Goal: Navigation & Orientation: Find specific page/section

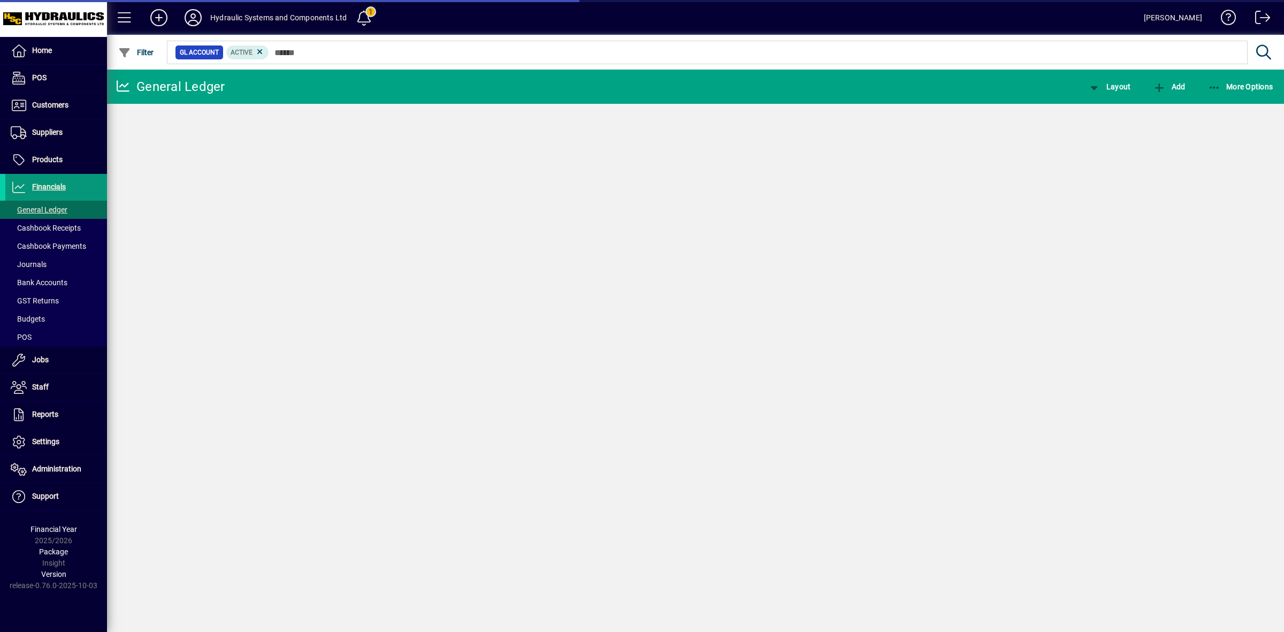
click at [59, 186] on span "Financials" at bounding box center [49, 186] width 34 height 9
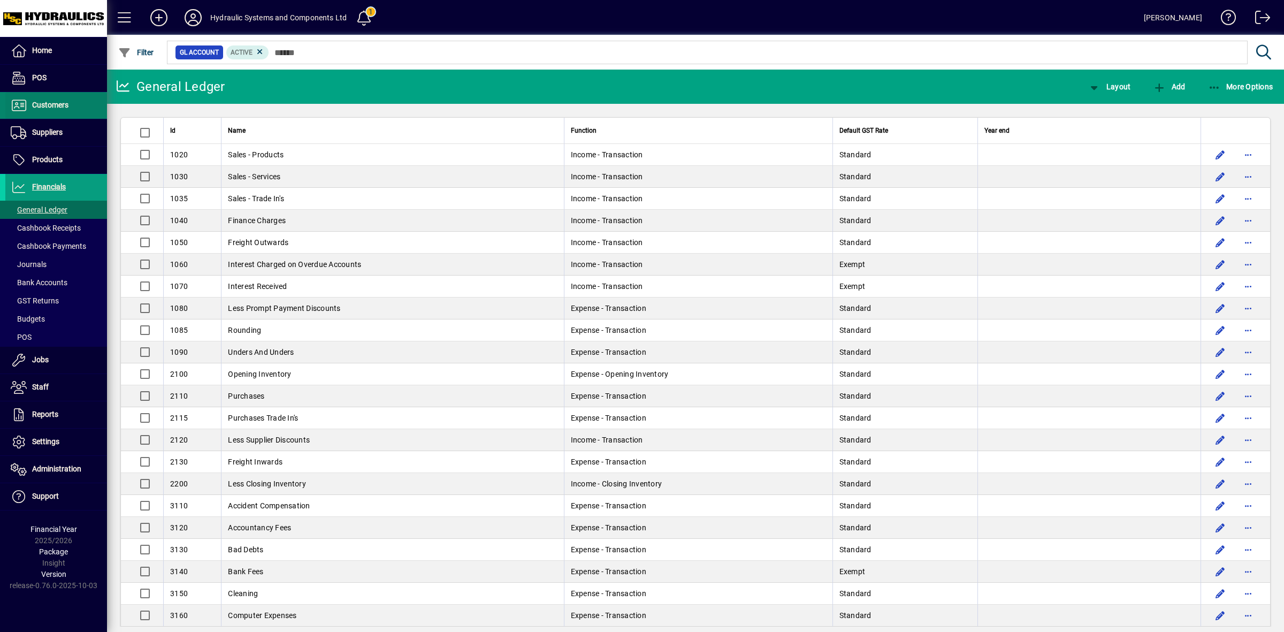
click at [60, 102] on span "Customers" at bounding box center [50, 105] width 36 height 9
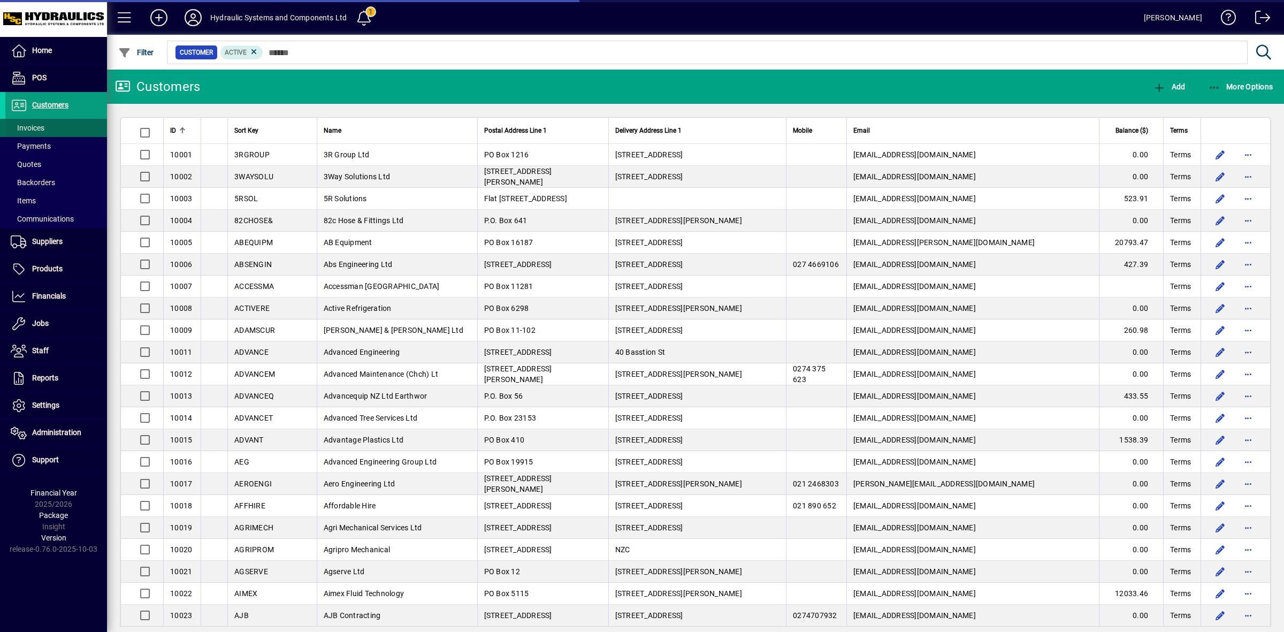
click at [42, 124] on span "Invoices" at bounding box center [28, 128] width 34 height 9
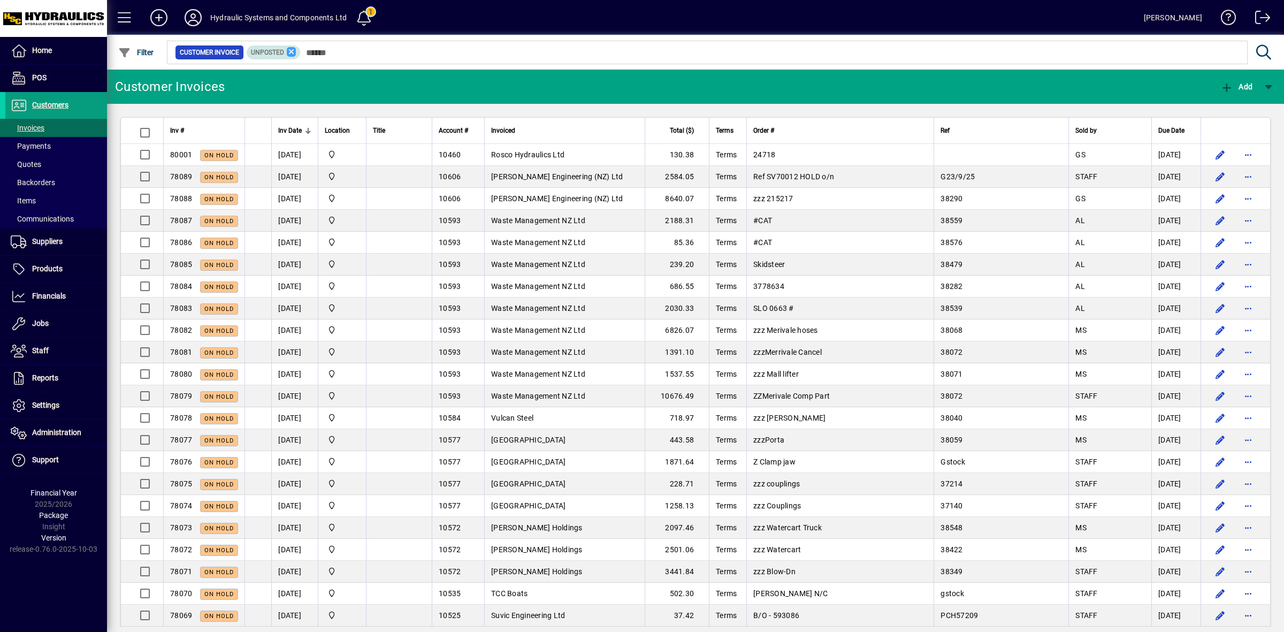
click at [287, 49] on icon at bounding box center [292, 52] width 10 height 10
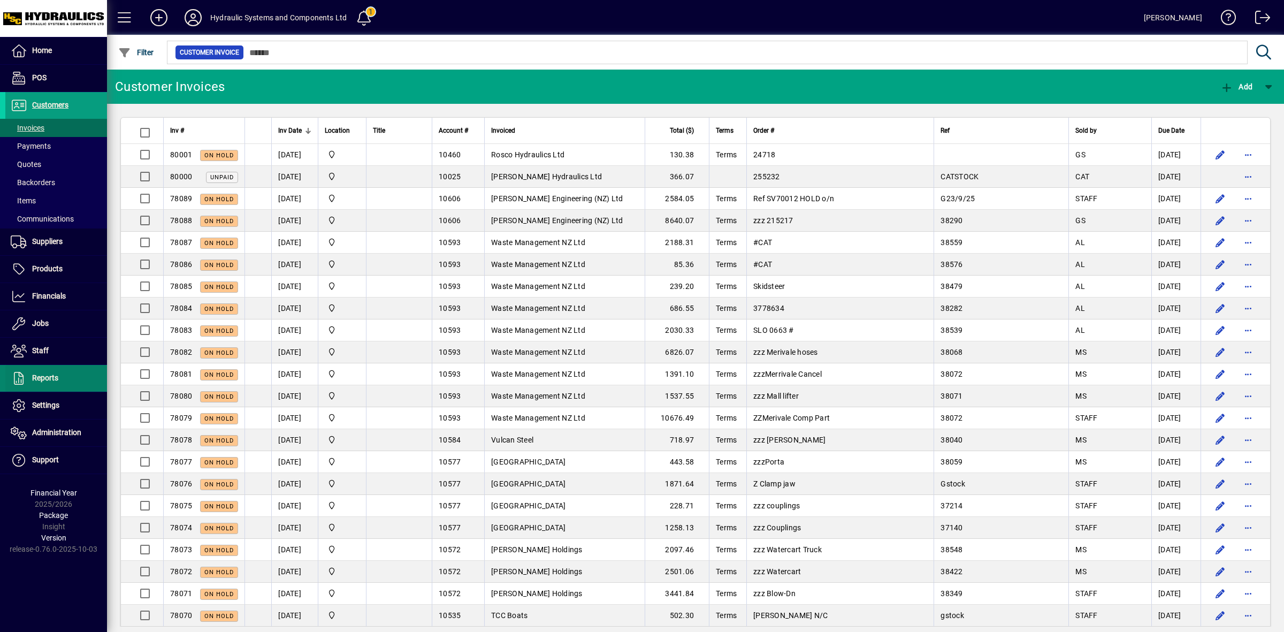
click at [52, 373] on span "Reports" at bounding box center [31, 378] width 53 height 13
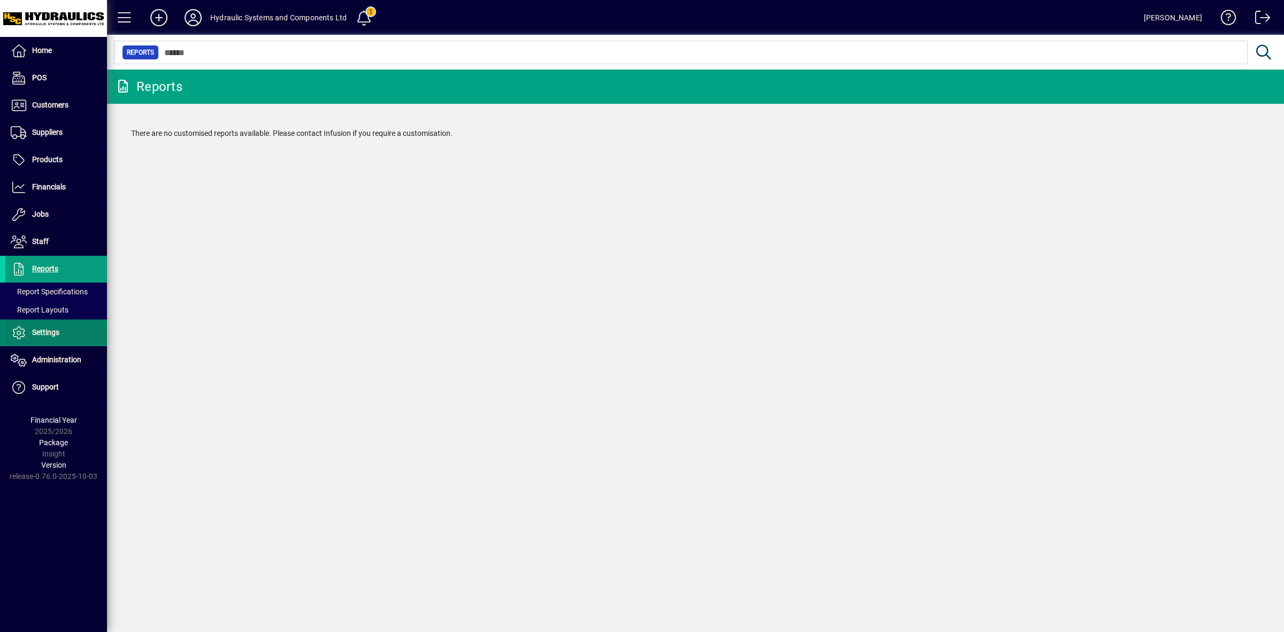
click at [48, 332] on span "Settings" at bounding box center [45, 332] width 27 height 9
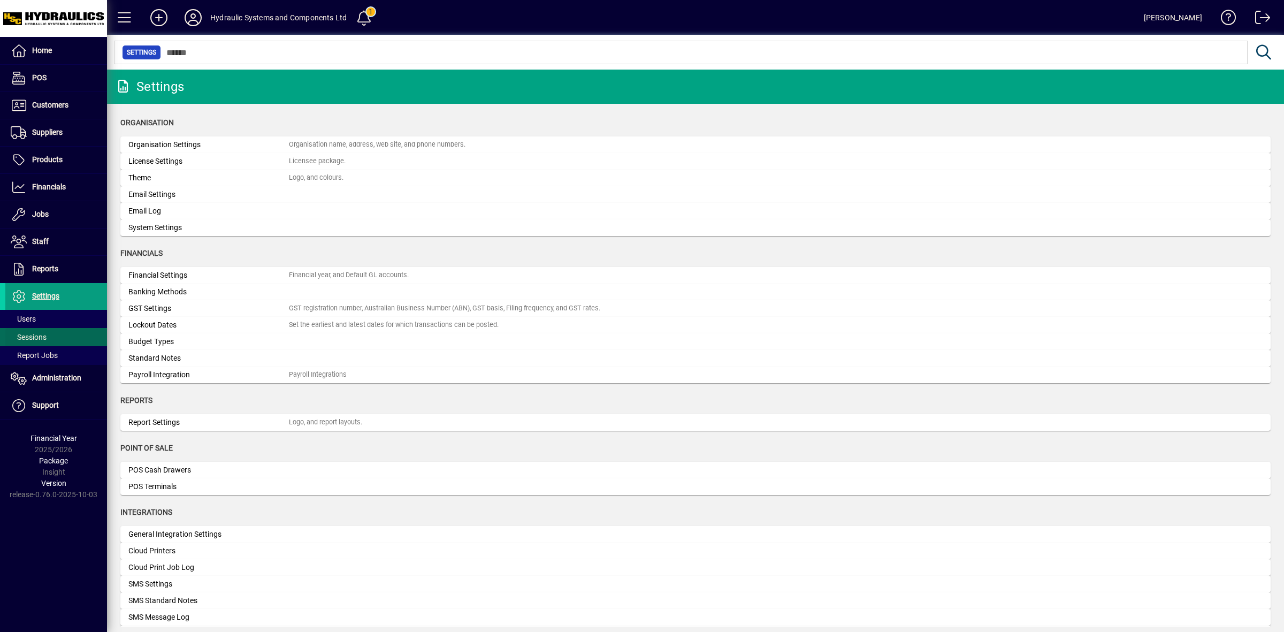
click at [42, 338] on span "Sessions" at bounding box center [29, 337] width 36 height 9
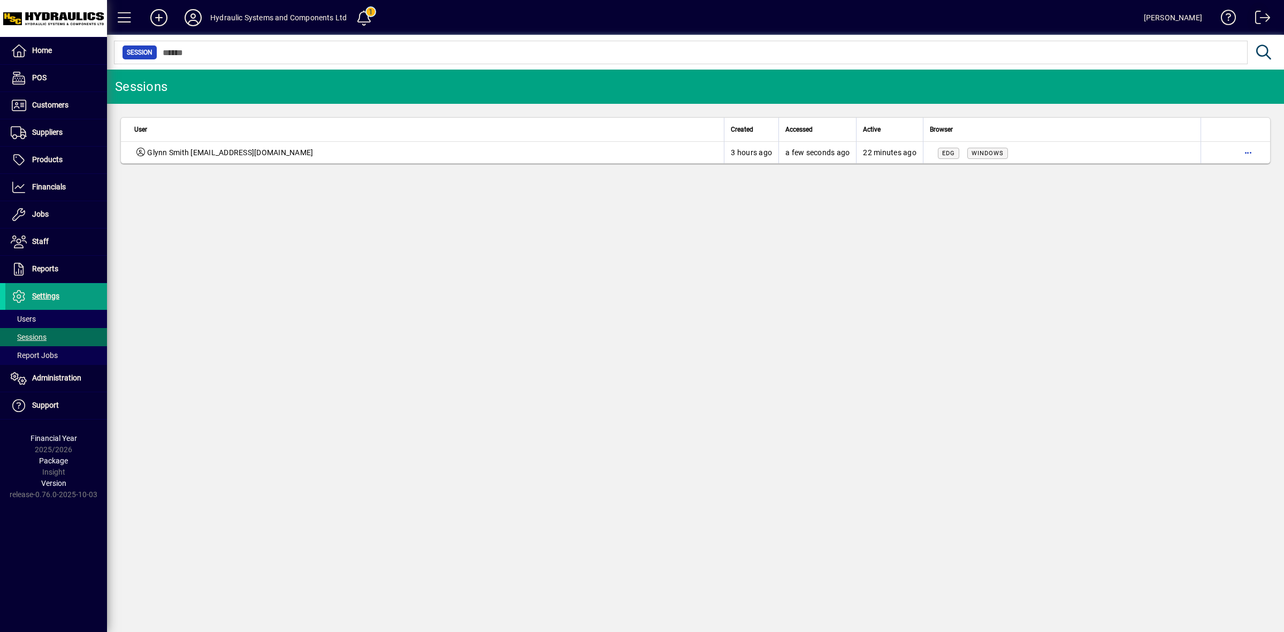
click at [1263, 15] on span at bounding box center [1259, 20] width 26 height 26
